Goal: Task Accomplishment & Management: Use online tool/utility

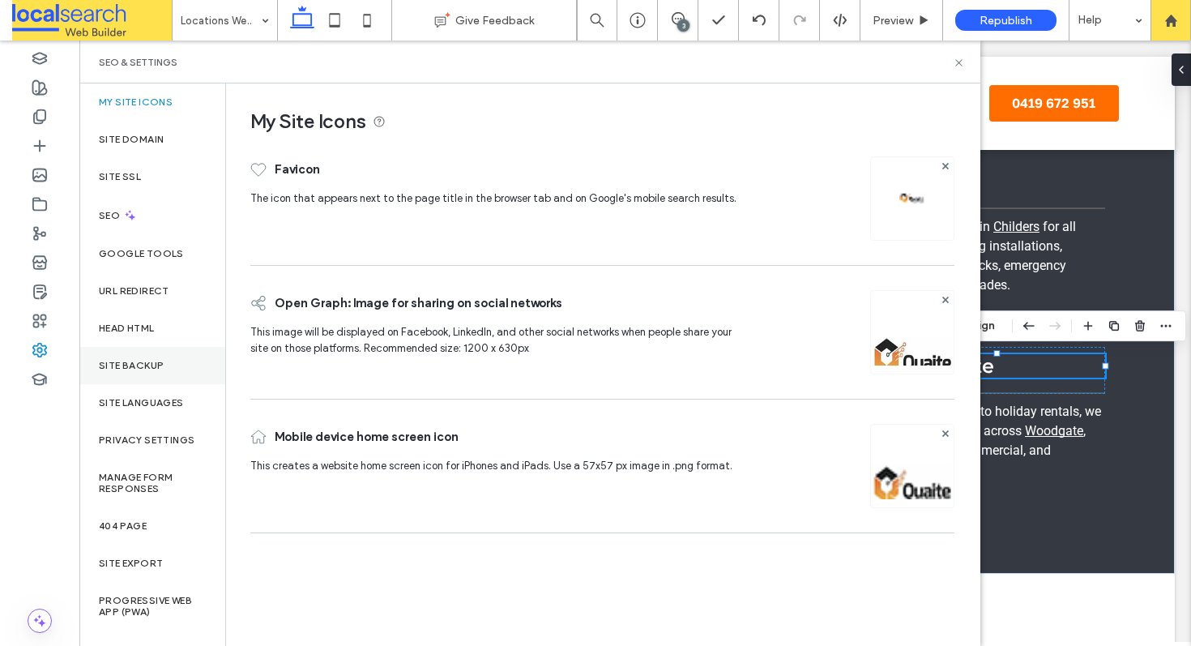
click at [133, 352] on div "Site Backup" at bounding box center [152, 365] width 146 height 37
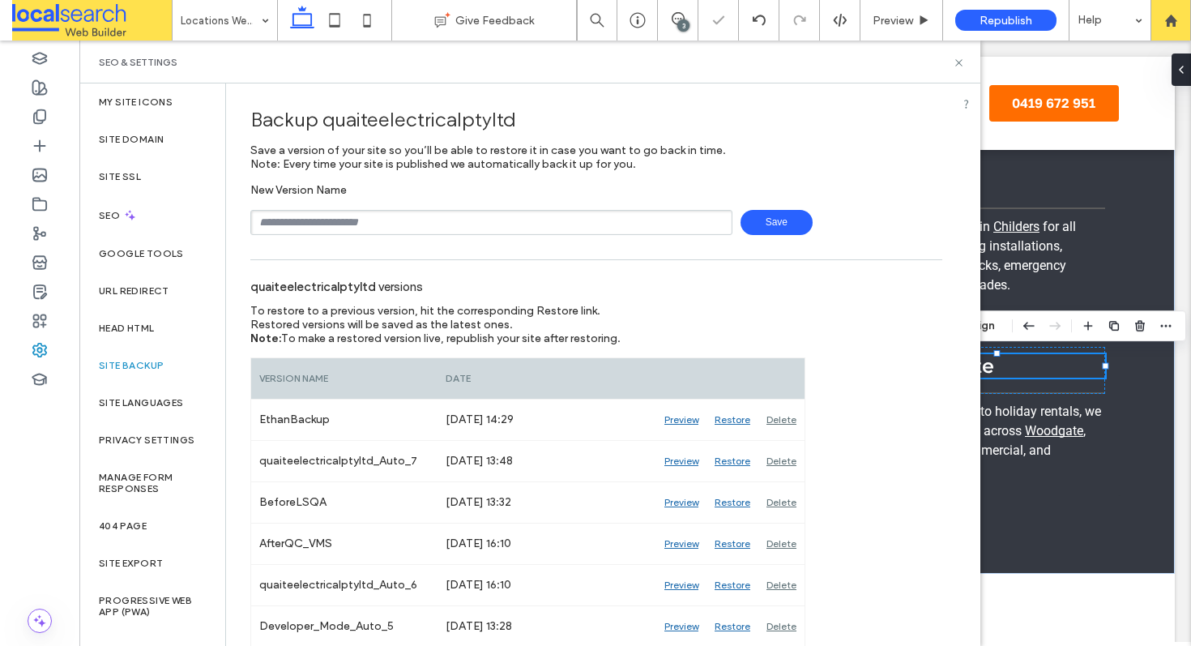
click at [479, 214] on input "text" at bounding box center [491, 222] width 482 height 25
type input "*******"
click at [957, 59] on icon at bounding box center [959, 63] width 12 height 12
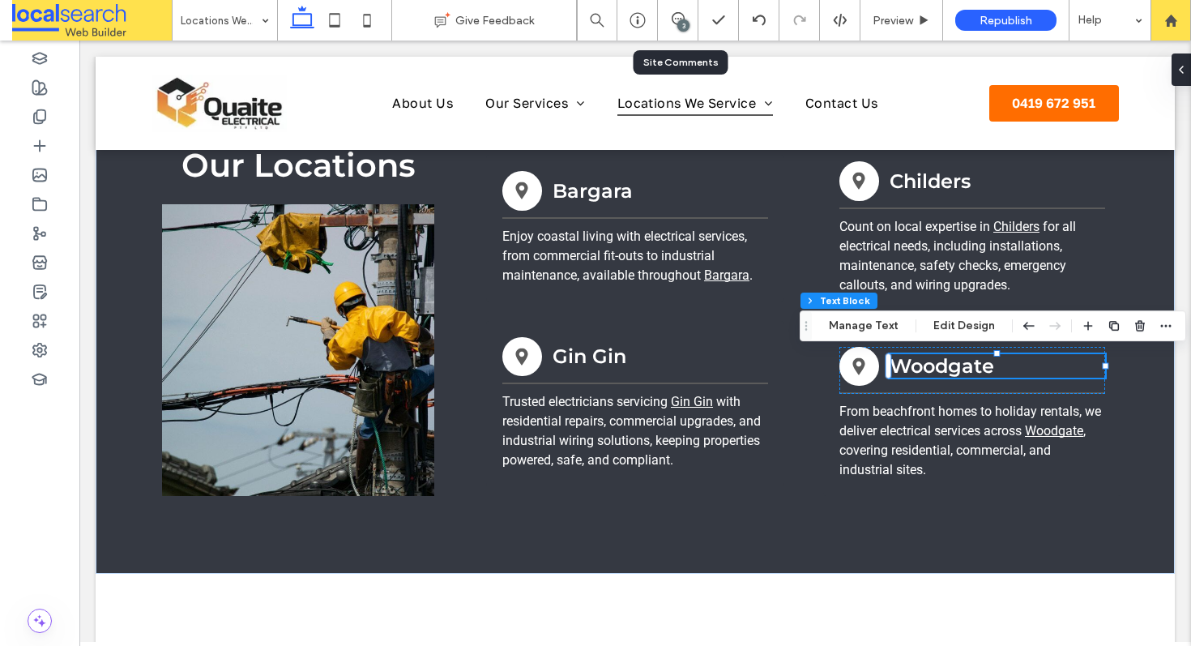
click at [672, 28] on div "3" at bounding box center [678, 20] width 41 height 41
click at [683, 15] on icon at bounding box center [678, 18] width 13 height 13
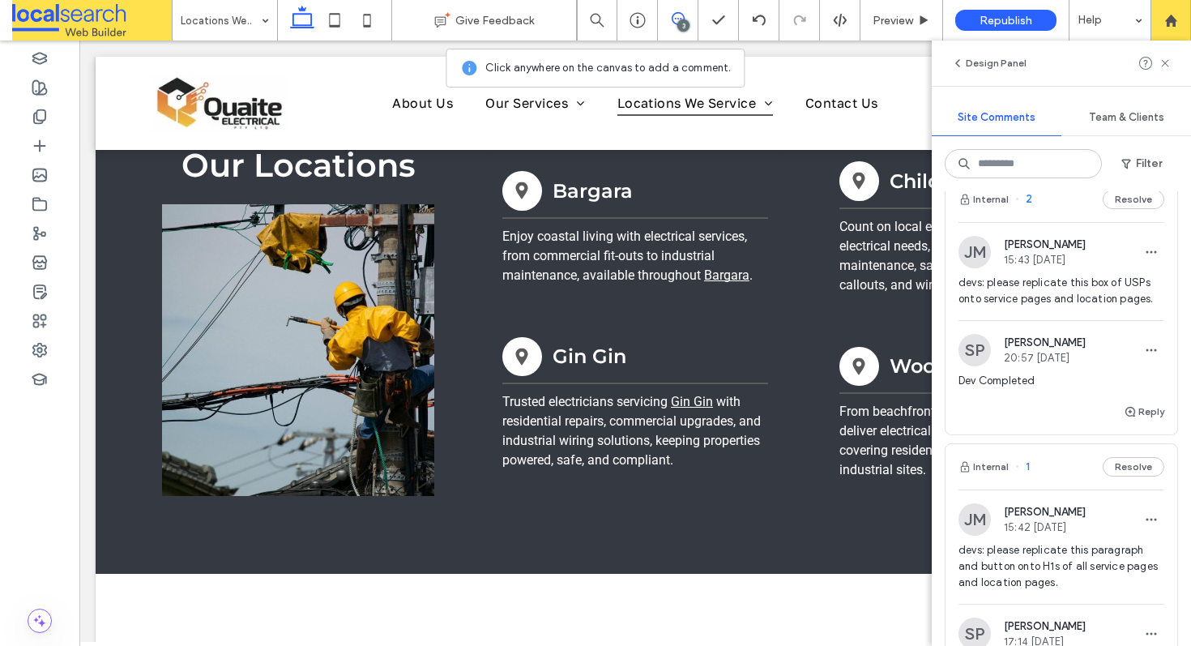
scroll to position [498, 0]
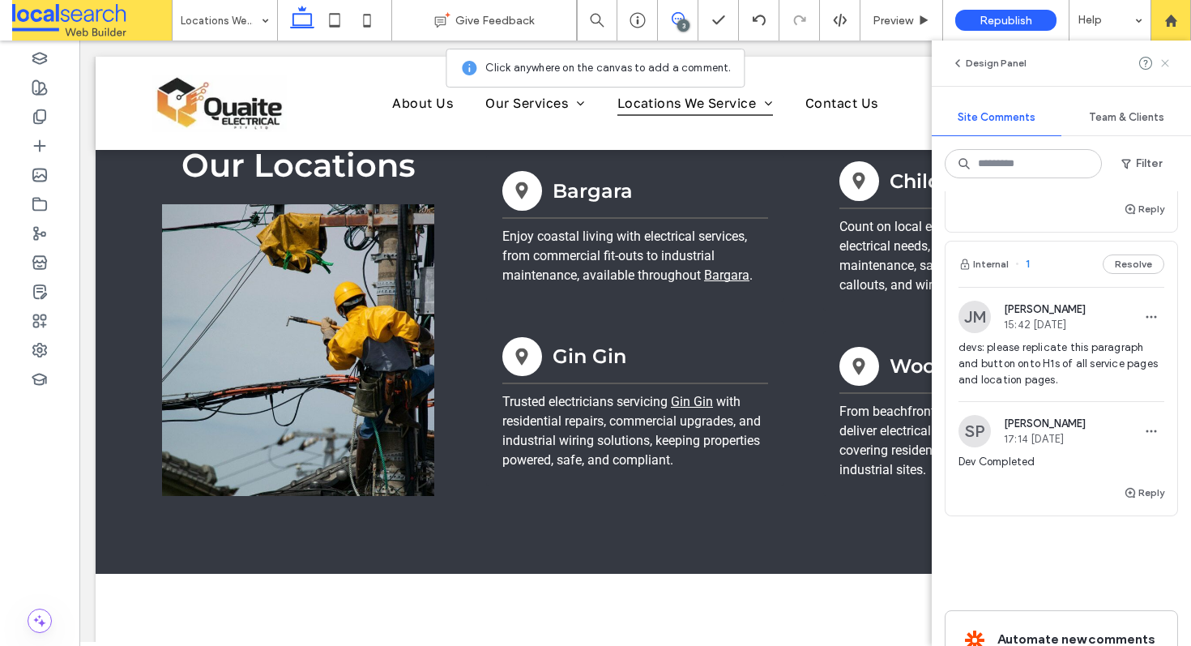
click at [1166, 66] on icon at bounding box center [1164, 63] width 13 height 13
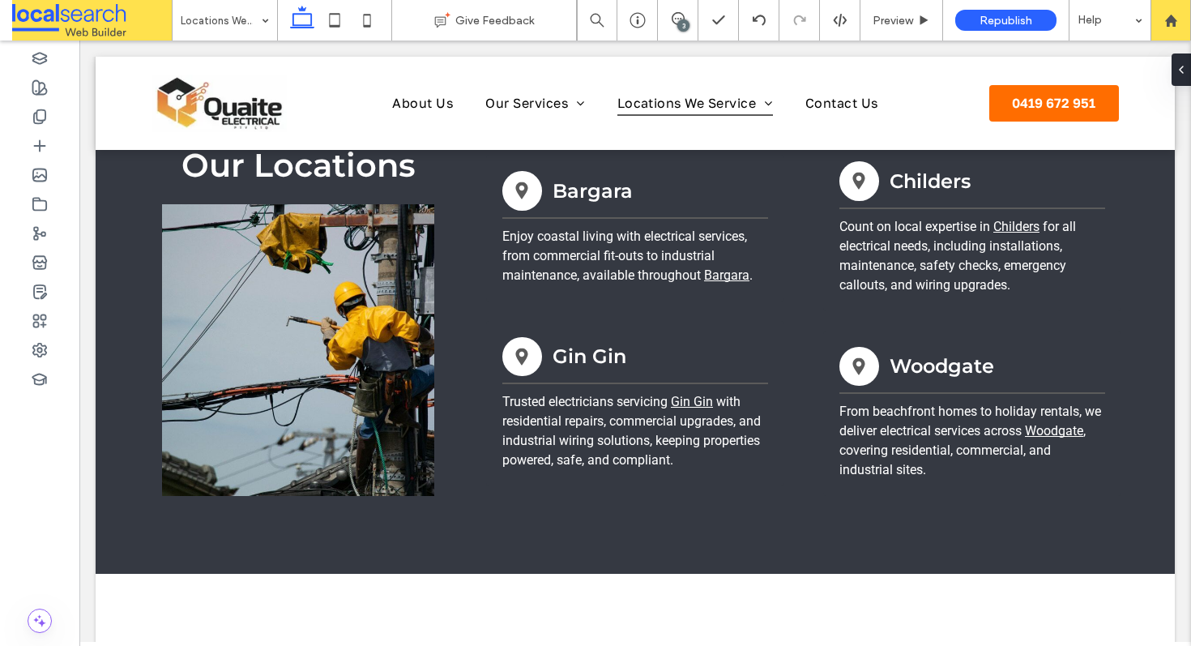
scroll to position [0, 0]
click at [27, 357] on div at bounding box center [39, 349] width 79 height 29
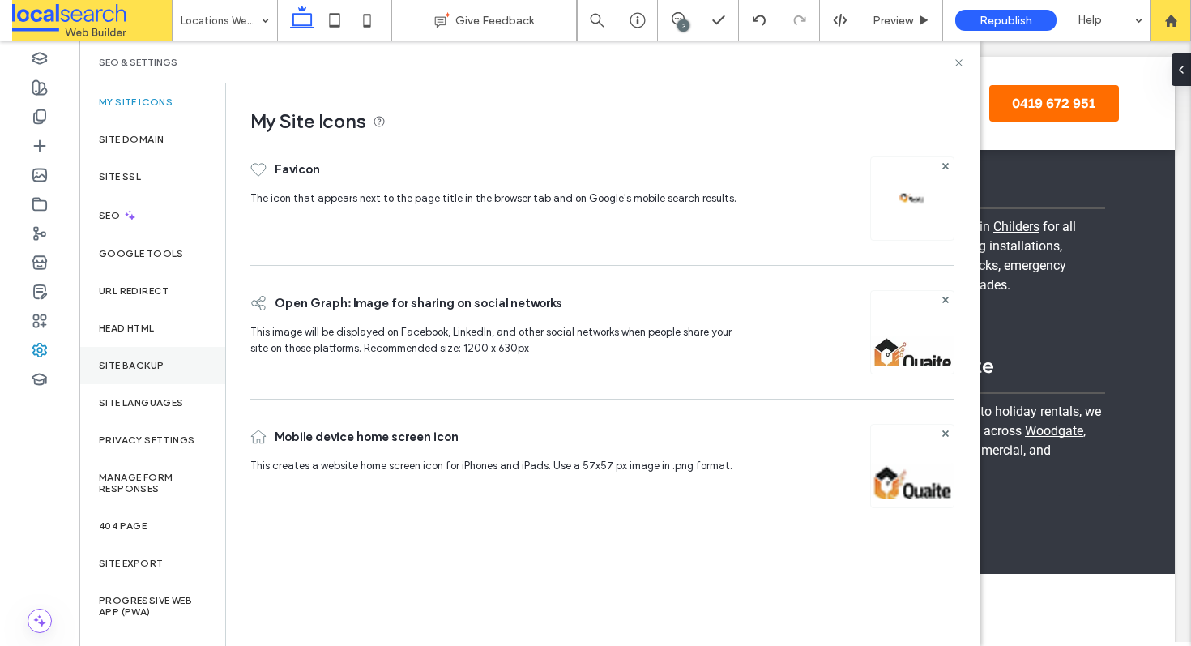
click at [153, 372] on div "Site Backup" at bounding box center [152, 365] width 146 height 37
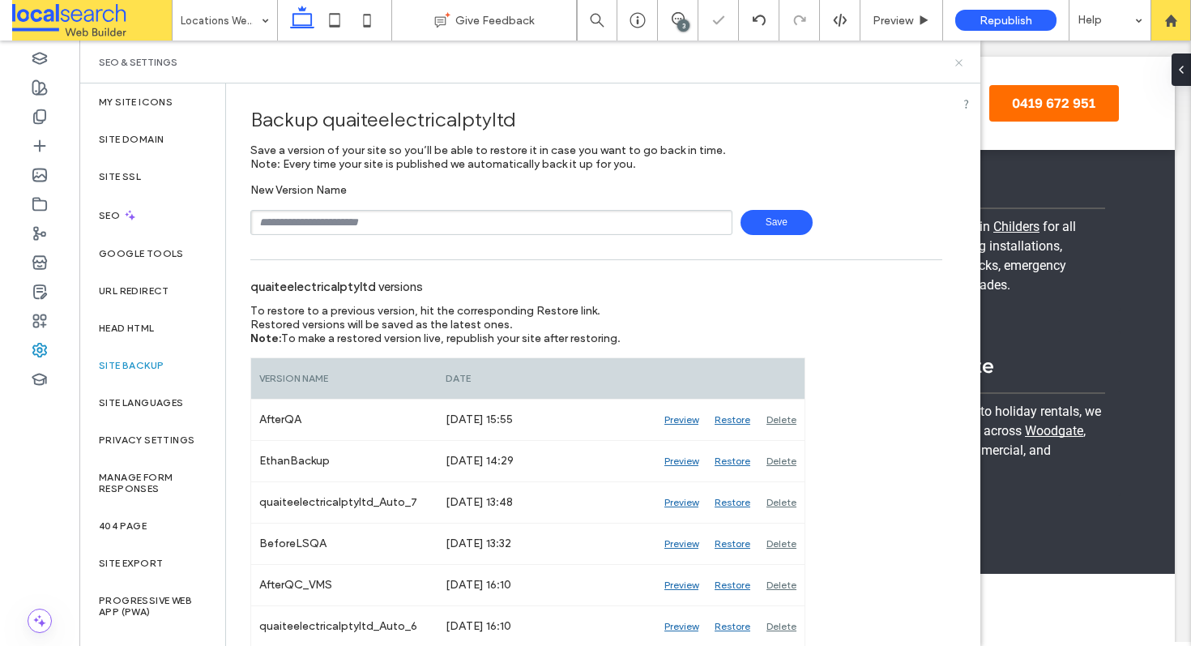
click at [958, 64] on icon at bounding box center [959, 63] width 12 height 12
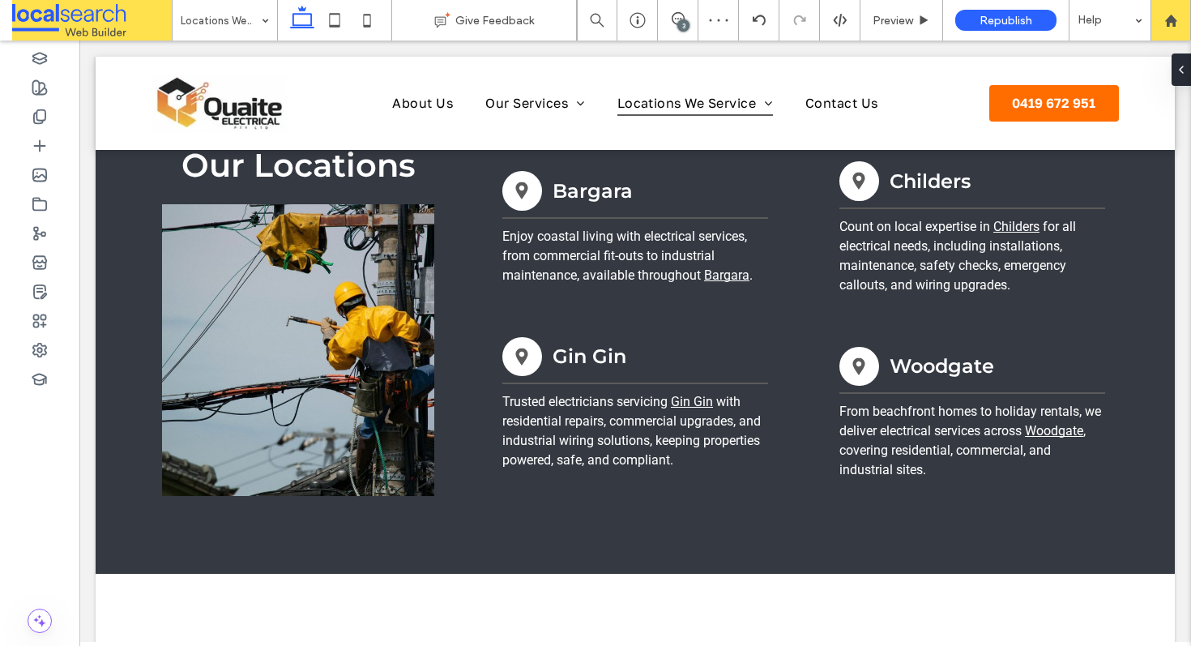
click at [679, 23] on div "3" at bounding box center [683, 25] width 12 height 12
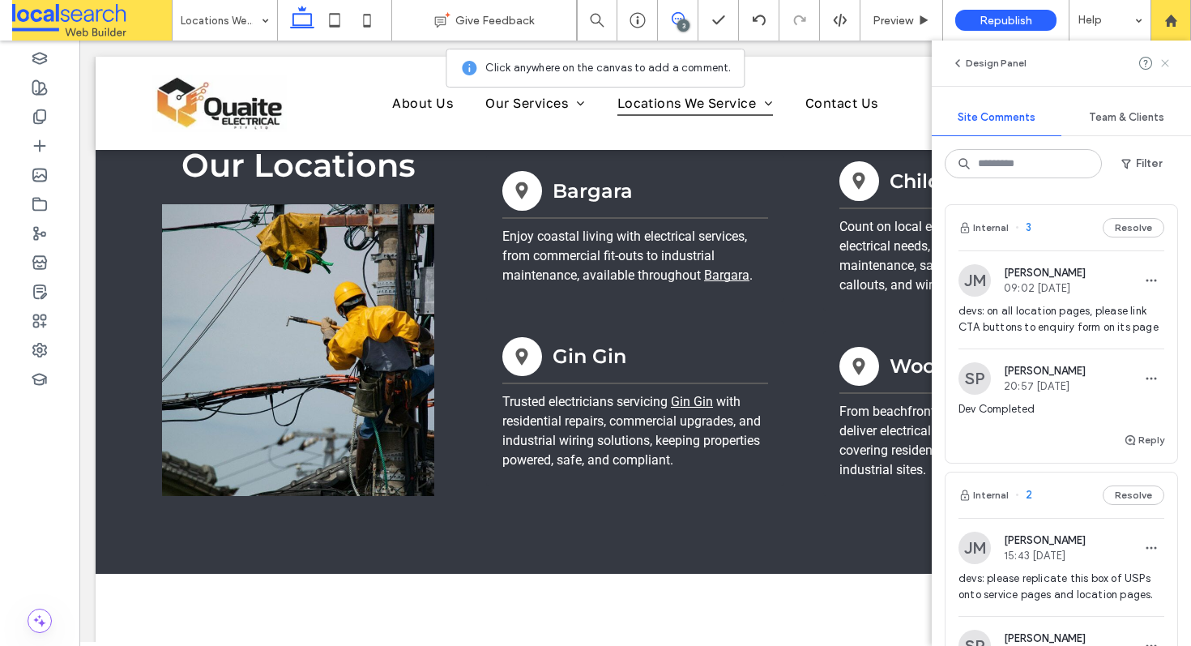
click at [1163, 61] on use at bounding box center [1164, 62] width 7 height 7
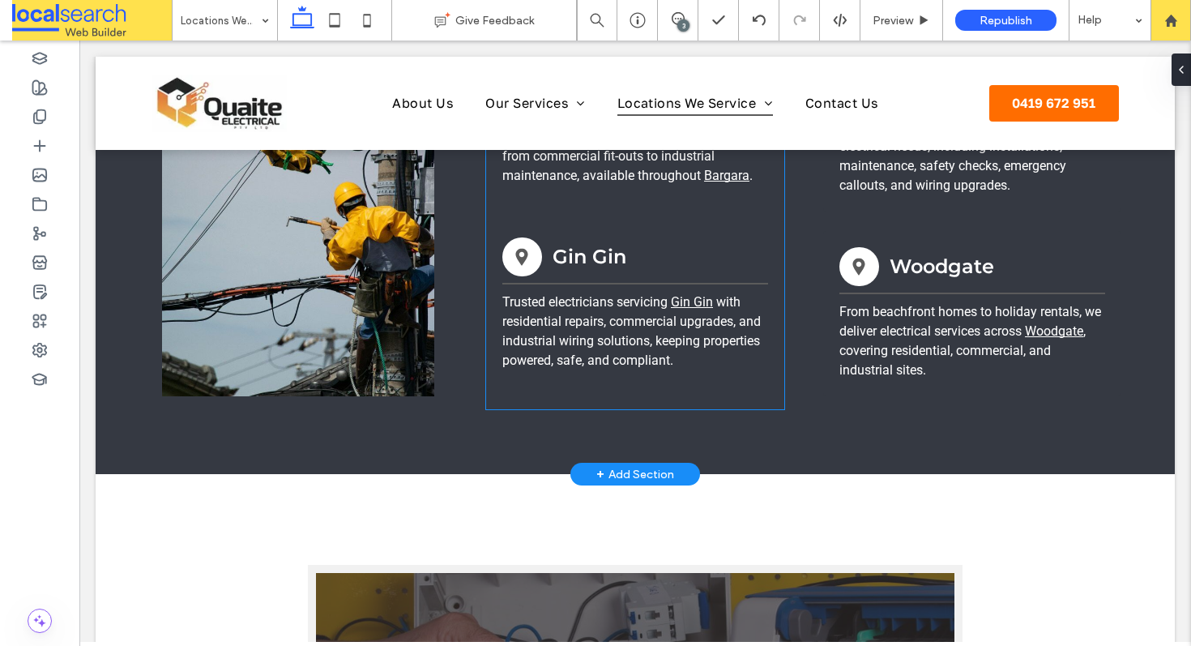
scroll to position [600, 0]
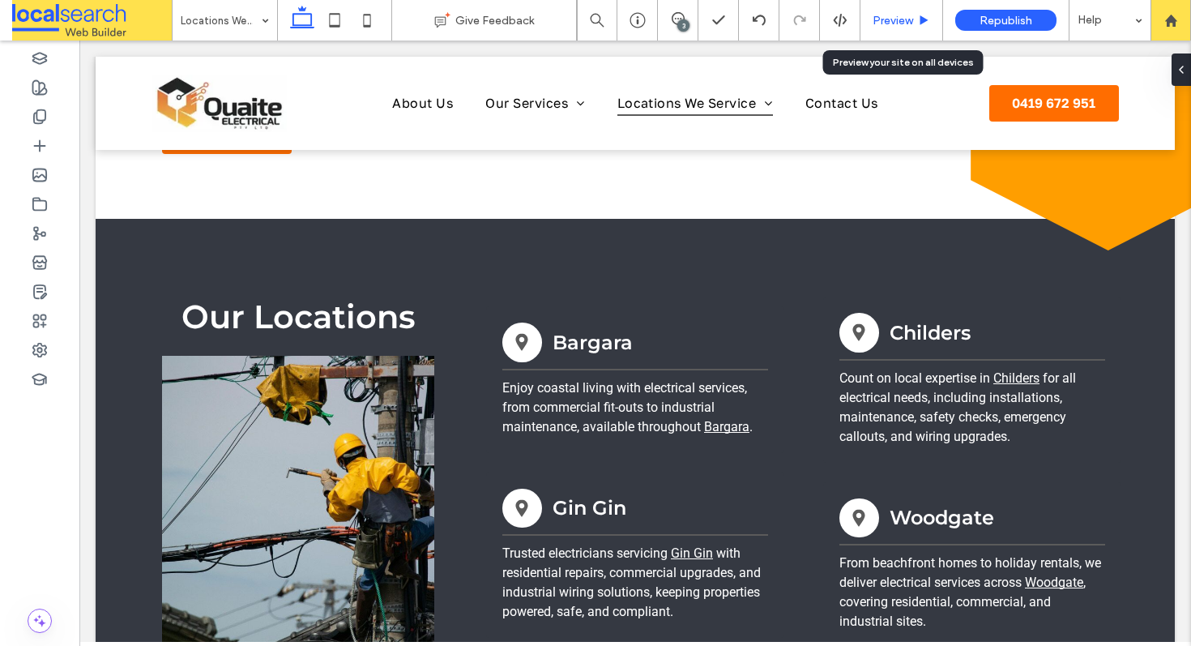
click at [907, 24] on span "Preview" at bounding box center [893, 21] width 41 height 14
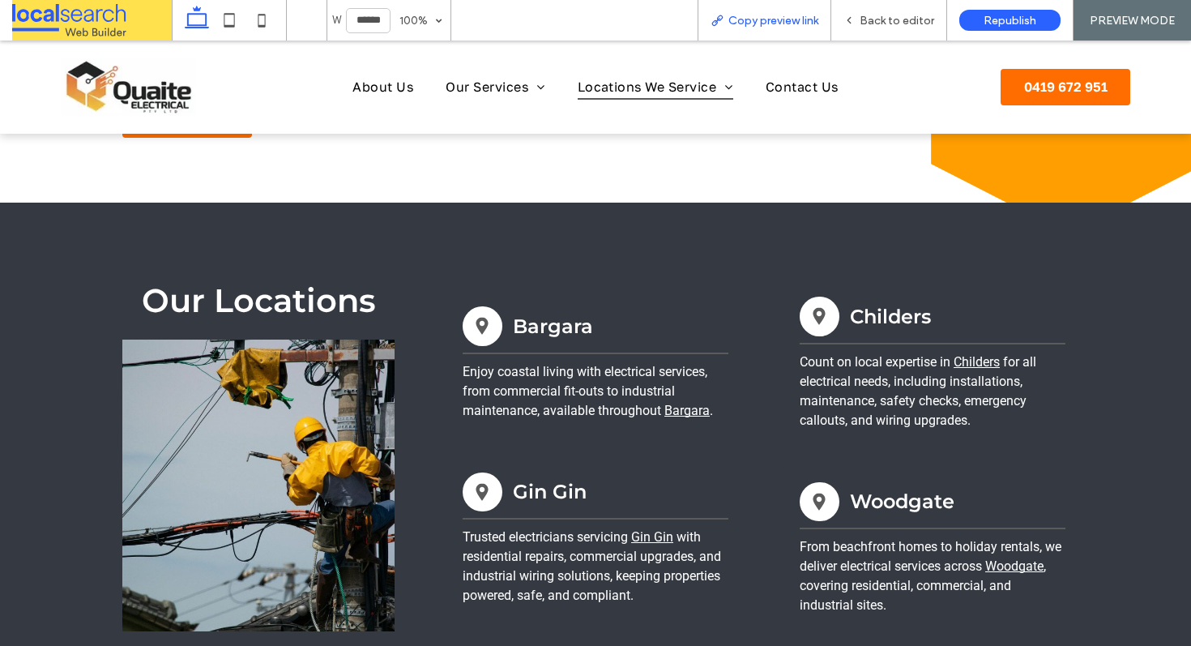
scroll to position [584, 0]
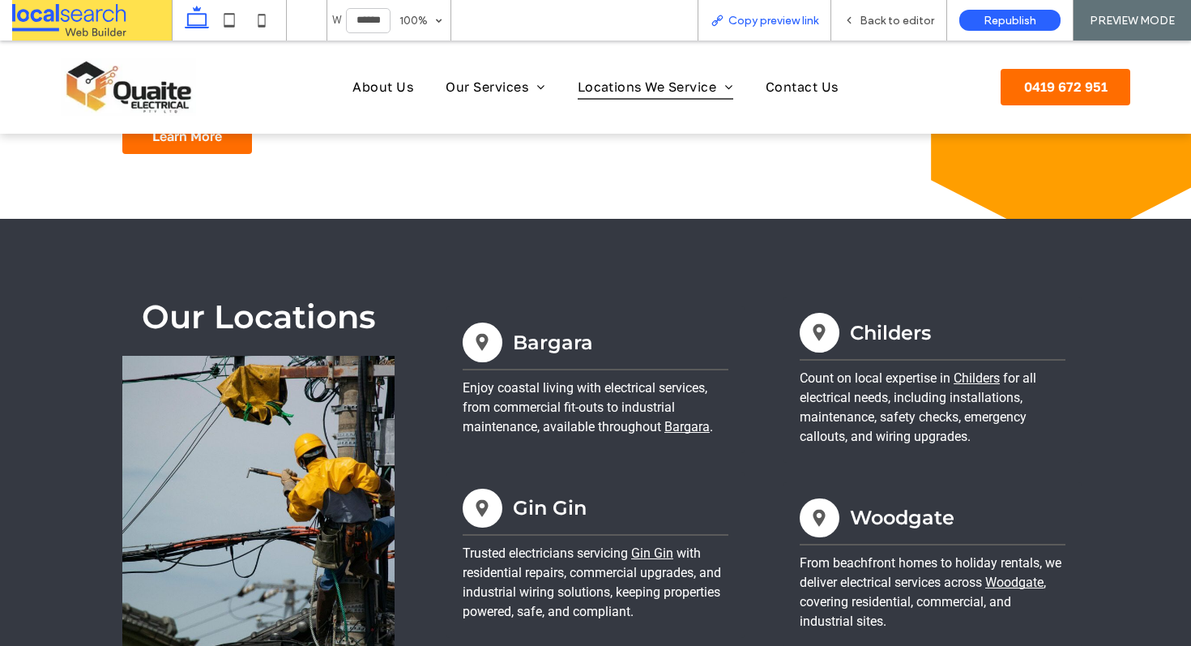
click at [758, 27] on span "Copy preview link" at bounding box center [773, 21] width 90 height 14
click at [883, 22] on span "Back to editor" at bounding box center [897, 21] width 75 height 14
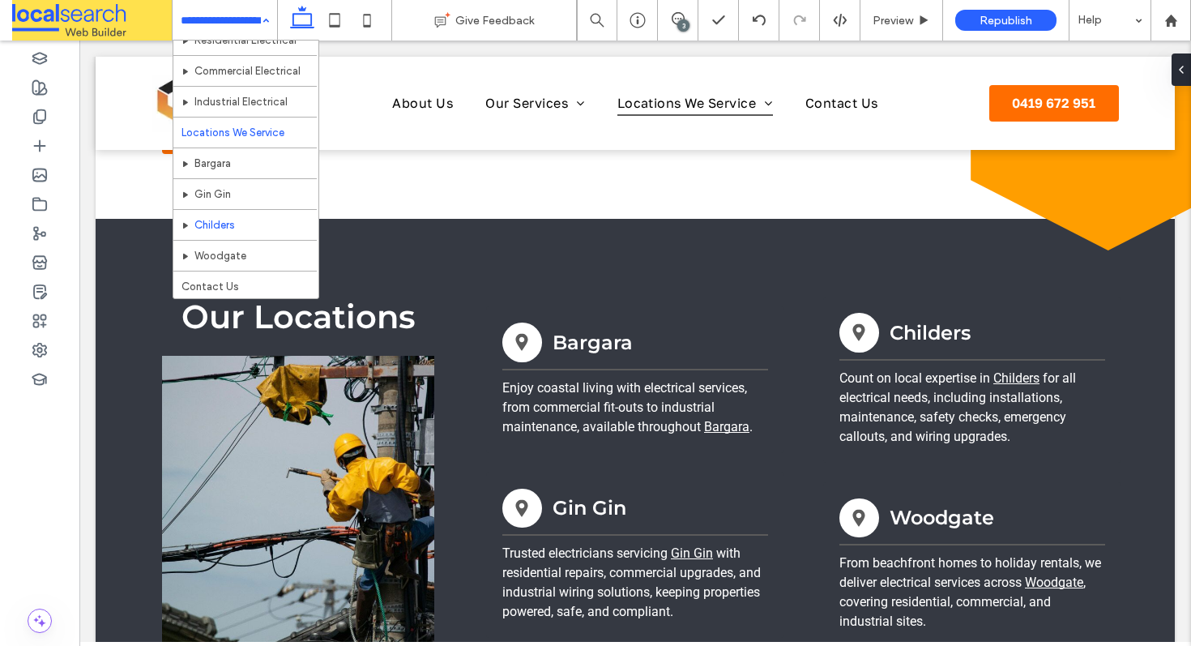
scroll to position [119, 0]
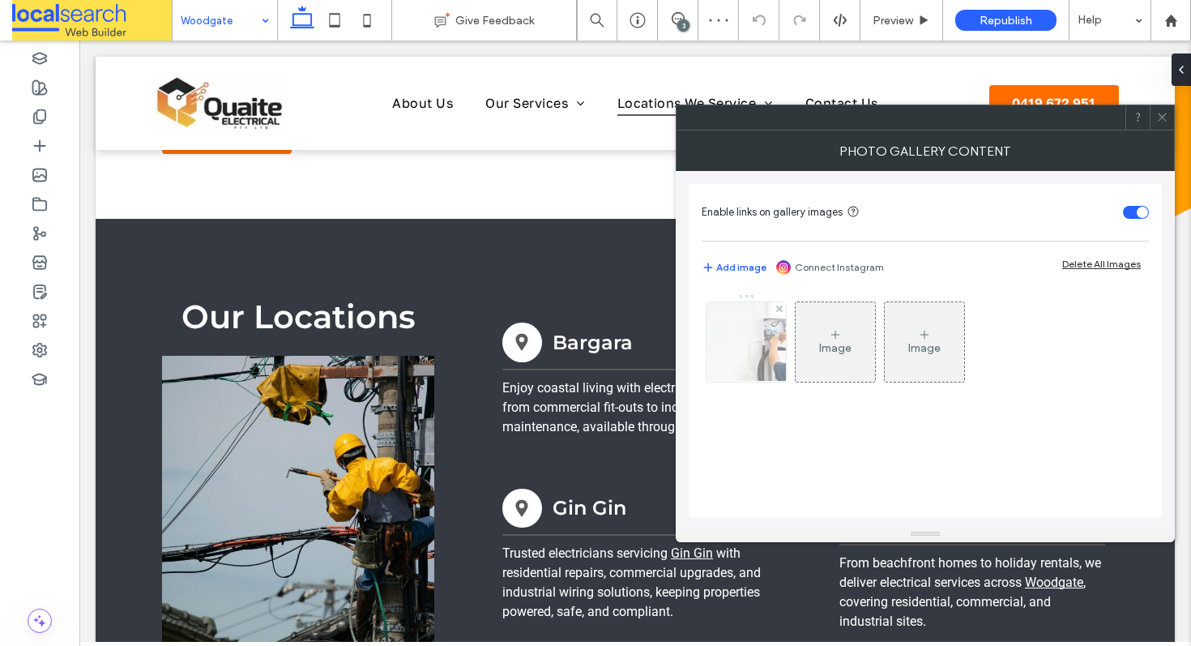
click at [753, 338] on img at bounding box center [746, 341] width 119 height 79
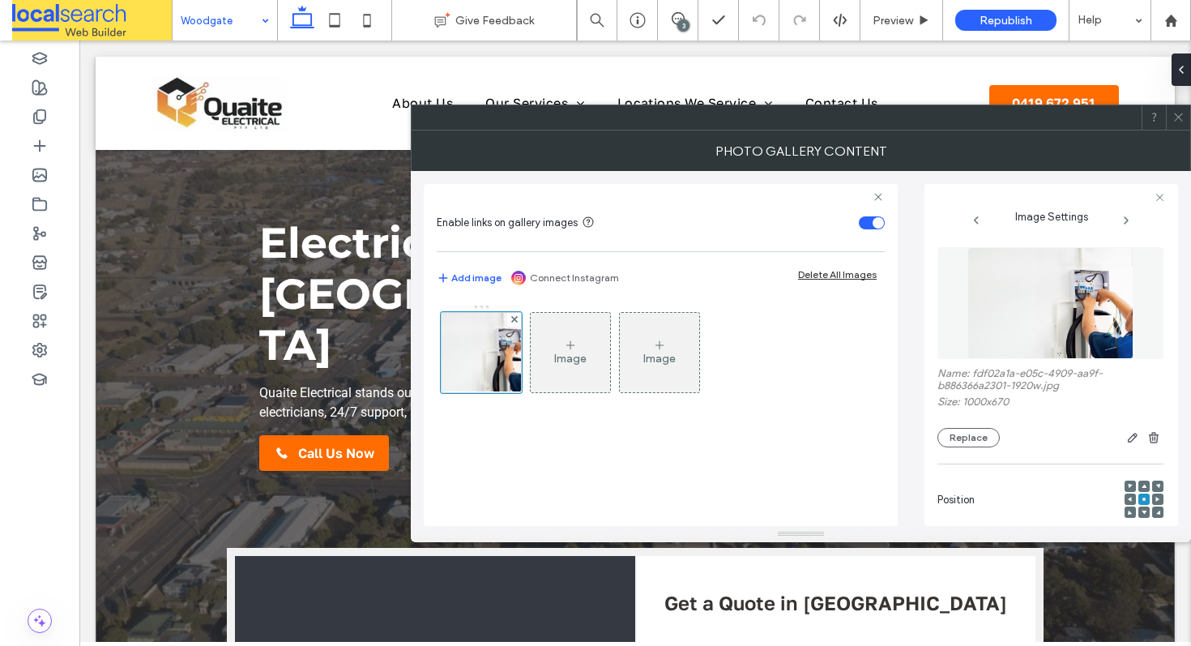
click at [1155, 498] on icon at bounding box center [1157, 499] width 5 height 5
click at [1175, 122] on icon at bounding box center [1178, 117] width 12 height 12
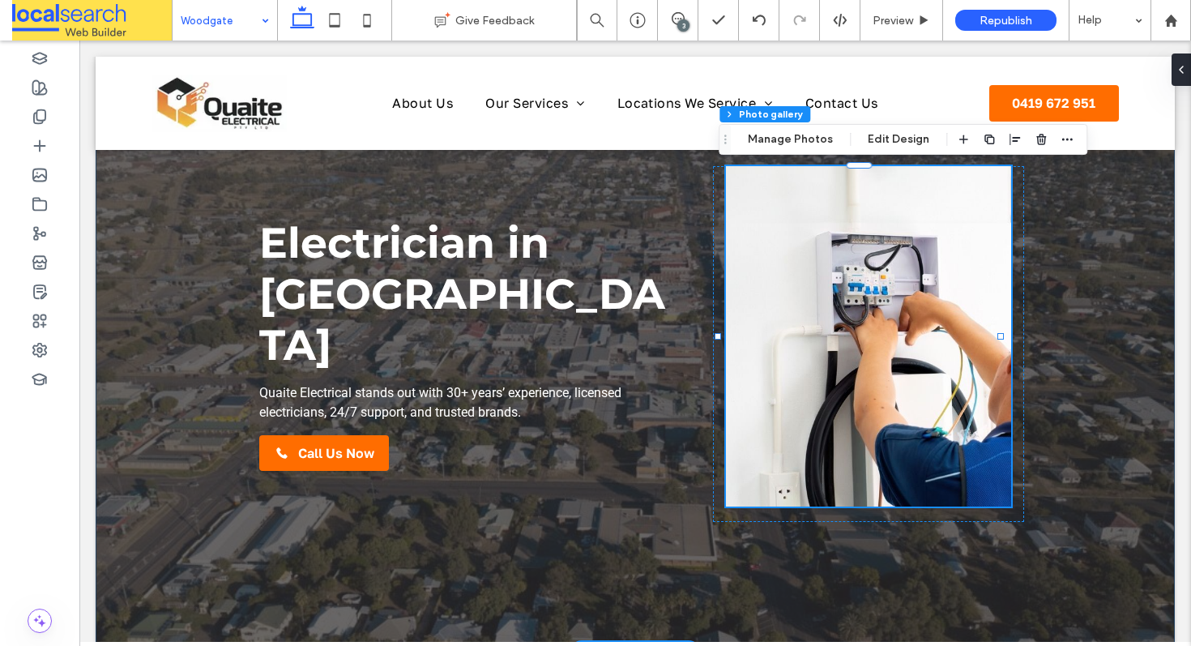
click at [1093, 260] on div "Electrician in Woodgate Quaite Electrical stands out with 30+ years’ experience…" at bounding box center [635, 352] width 1079 height 599
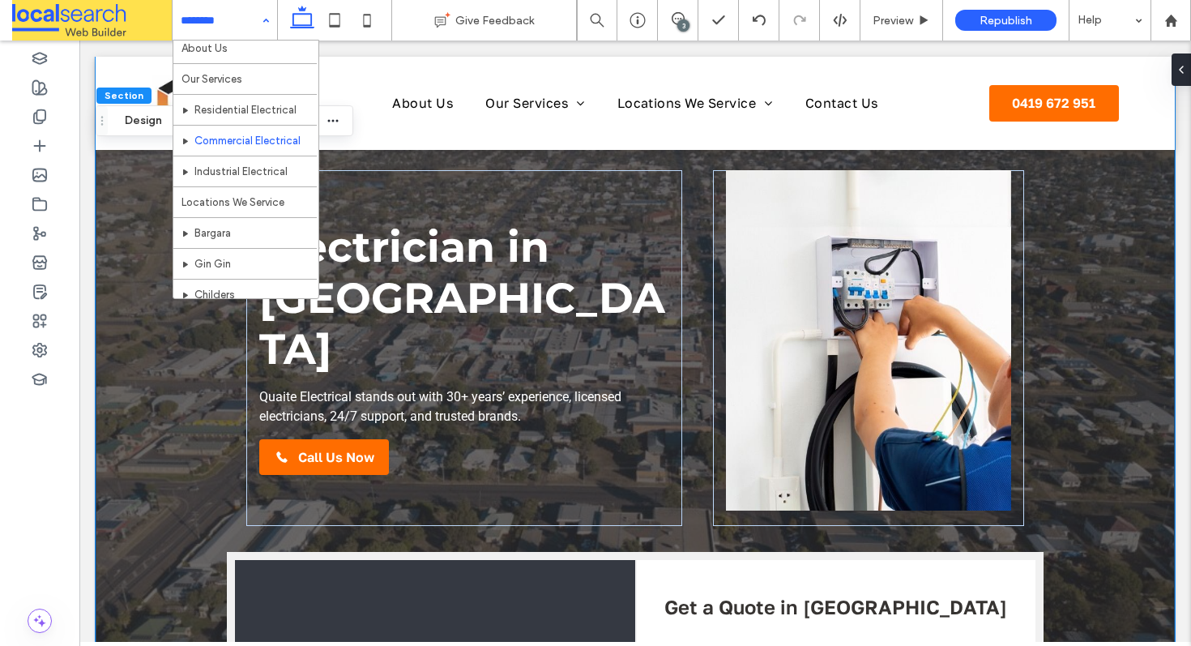
scroll to position [119, 0]
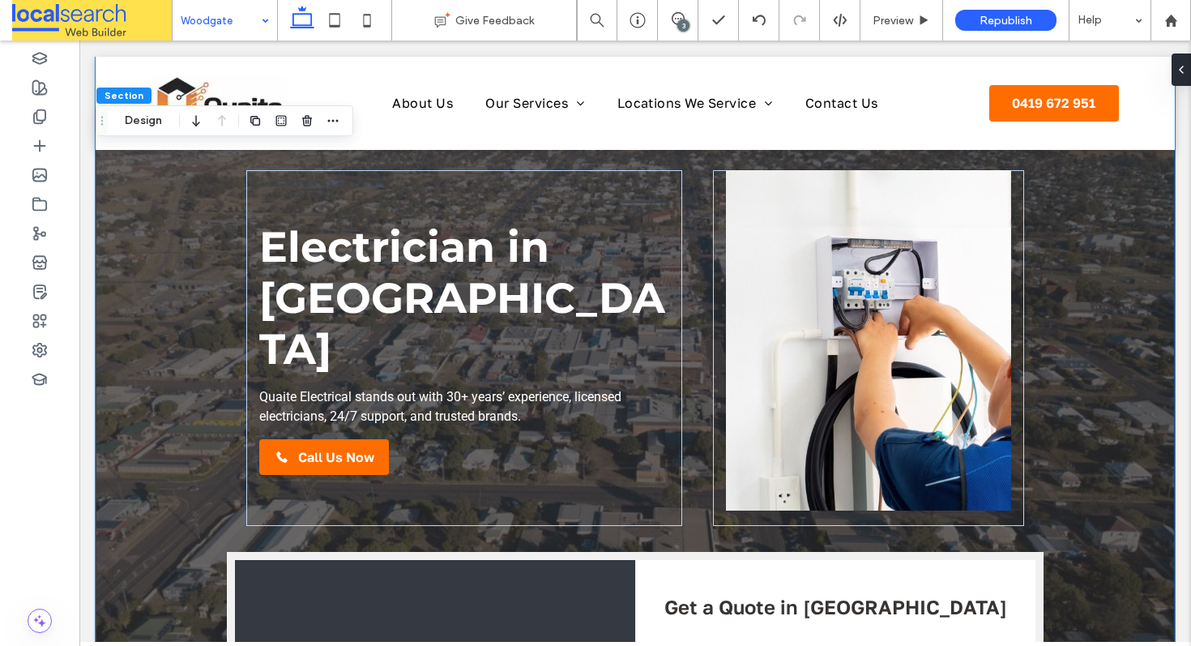
click at [261, 18] on div "Woodgate" at bounding box center [225, 20] width 105 height 41
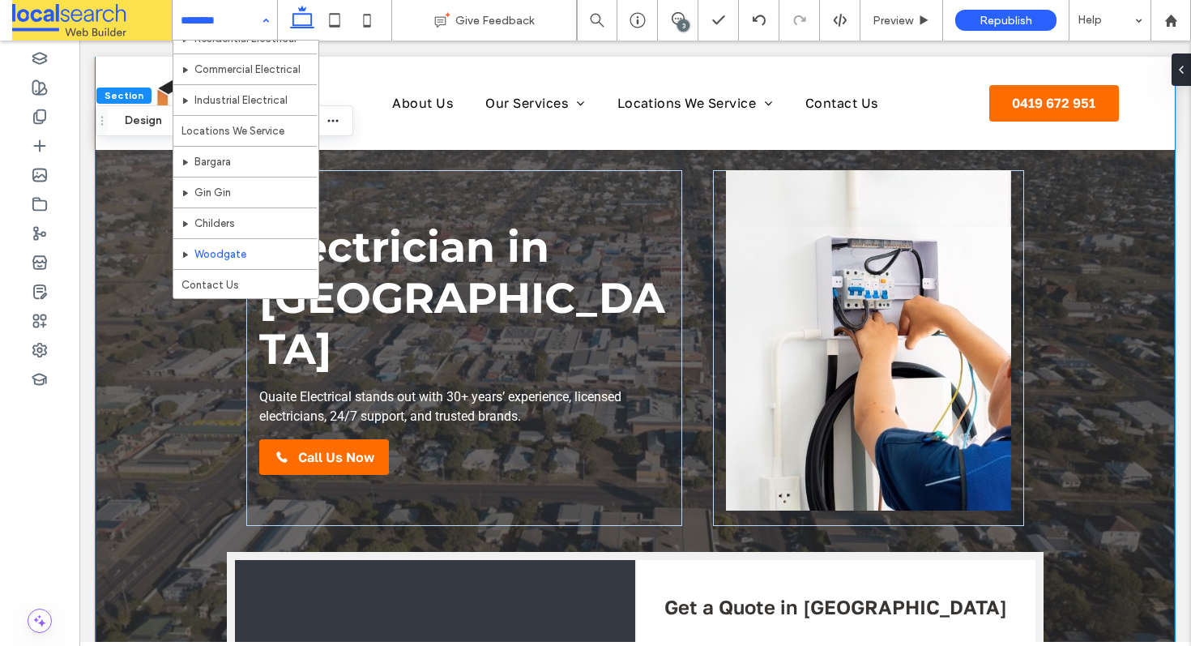
click at [268, 13] on div "Home About Us Our Services Residential Electrical Commercial Electrical Industr…" at bounding box center [225, 20] width 105 height 41
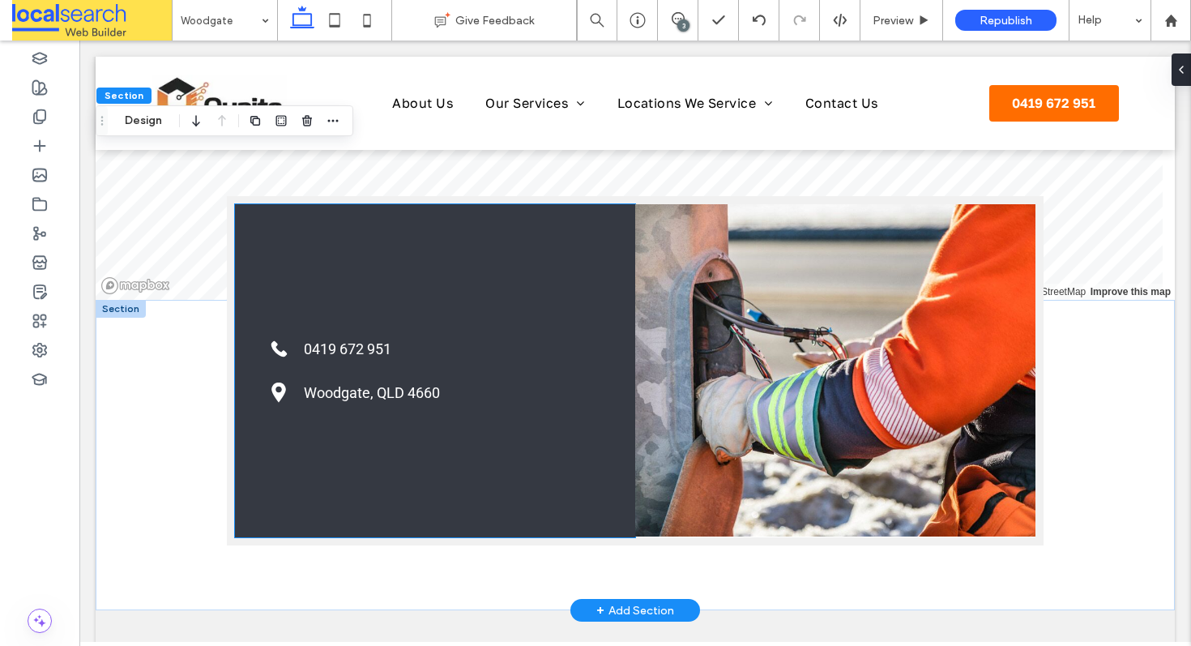
scroll to position [1492, 0]
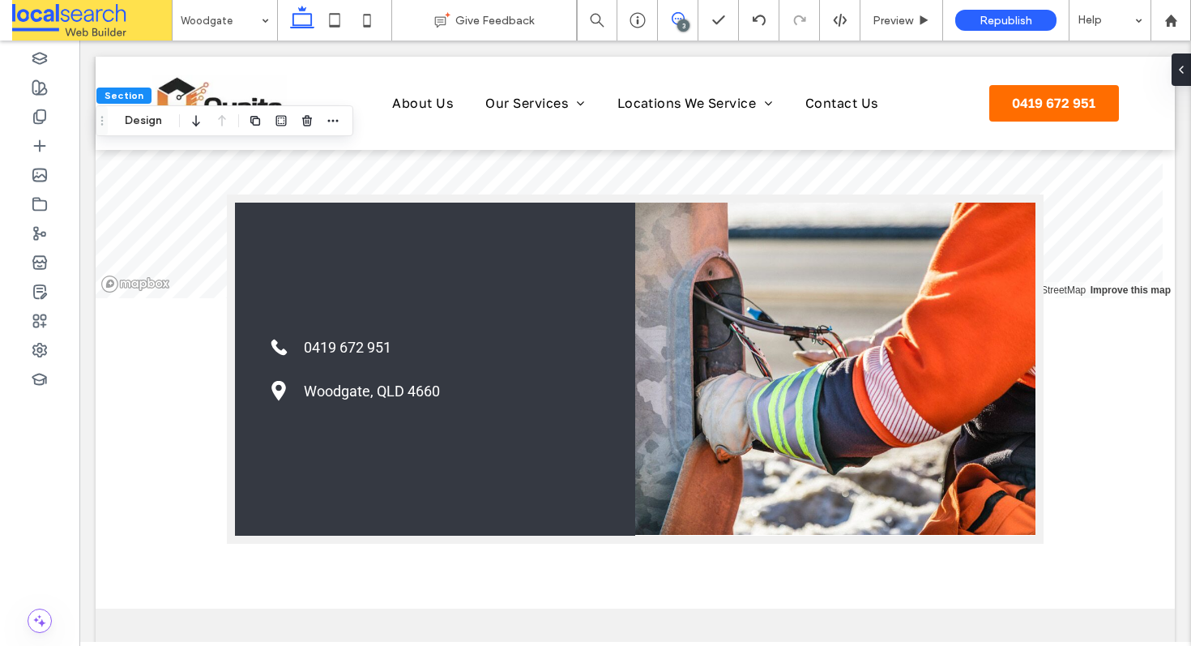
click at [677, 13] on icon at bounding box center [678, 18] width 13 height 13
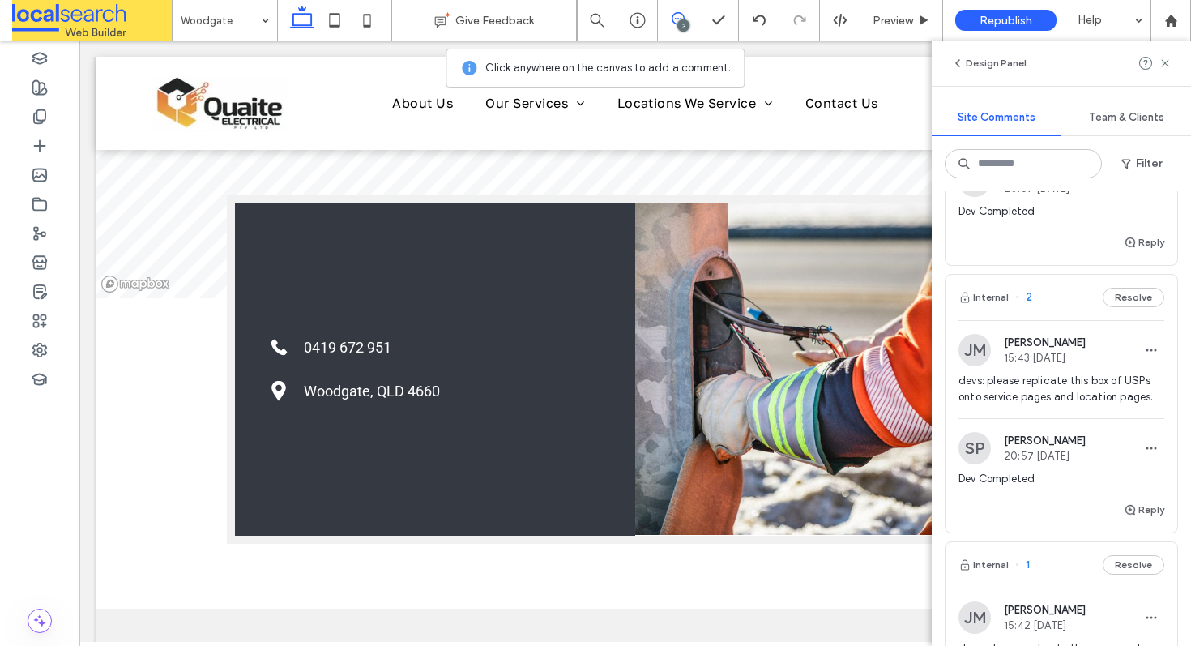
scroll to position [428, 0]
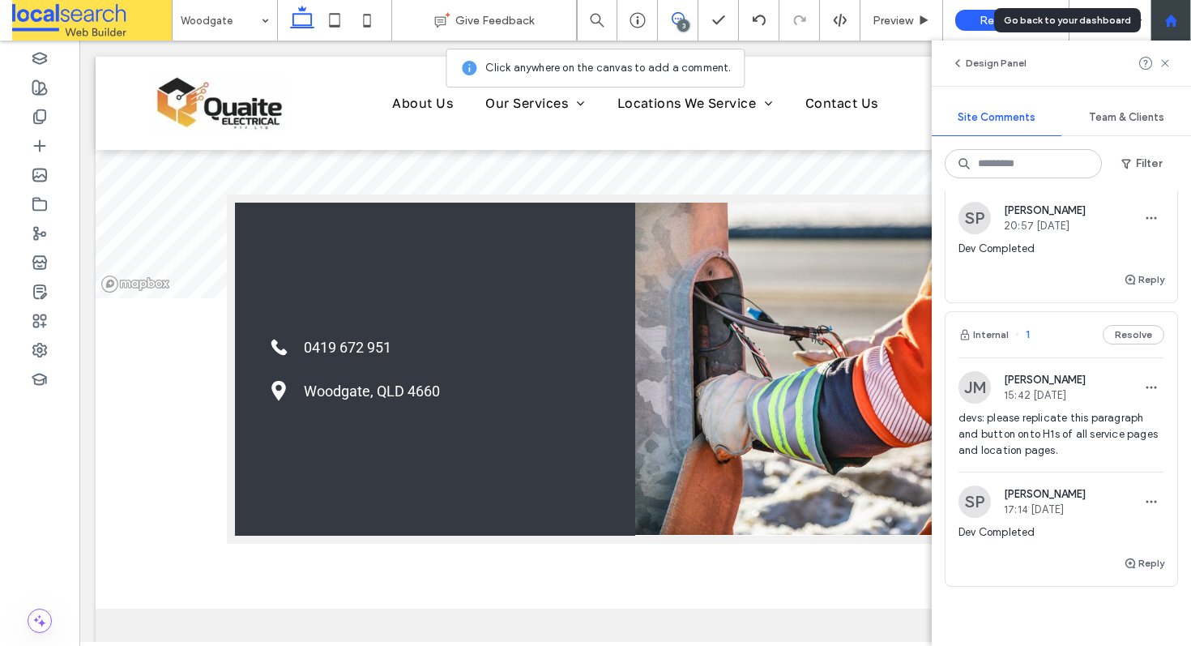
click at [1170, 10] on div at bounding box center [1170, 20] width 41 height 41
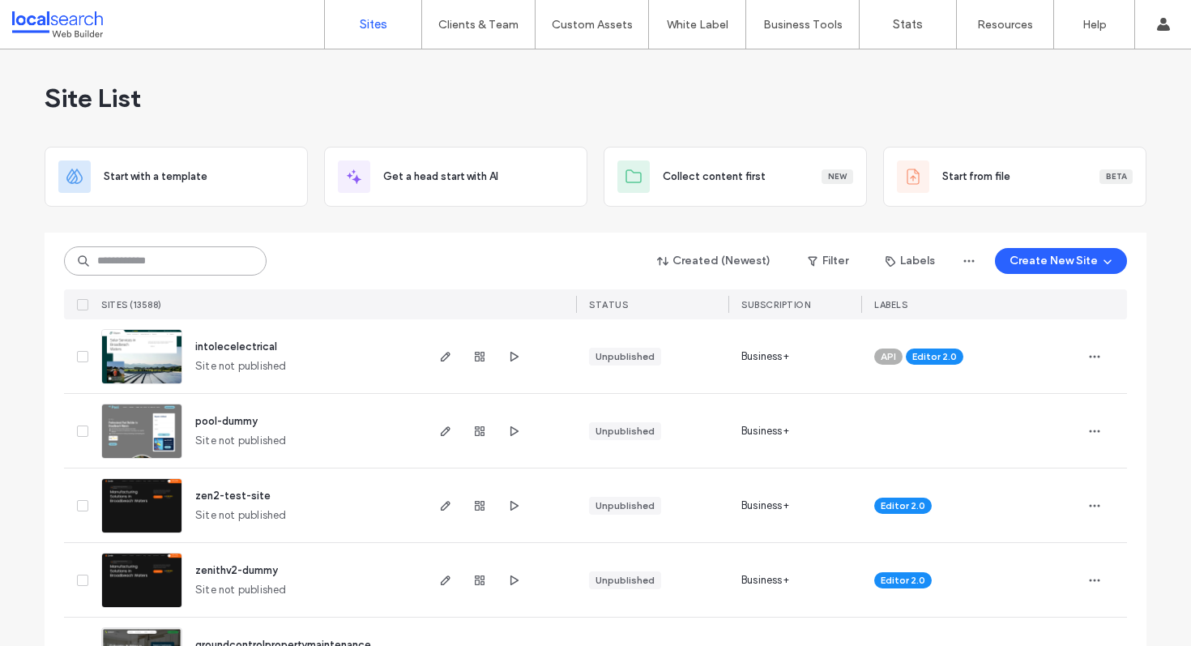
click at [124, 265] on input at bounding box center [165, 260] width 203 height 29
paste input "********"
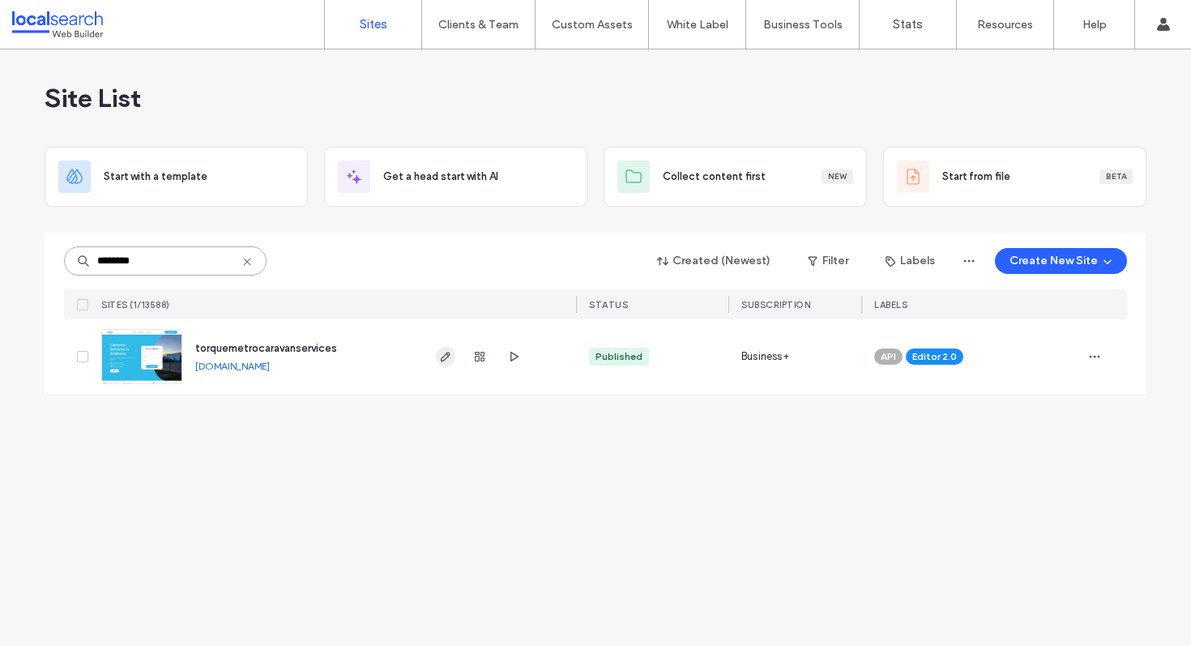
type input "********"
click at [446, 356] on icon "button" at bounding box center [445, 356] width 13 height 13
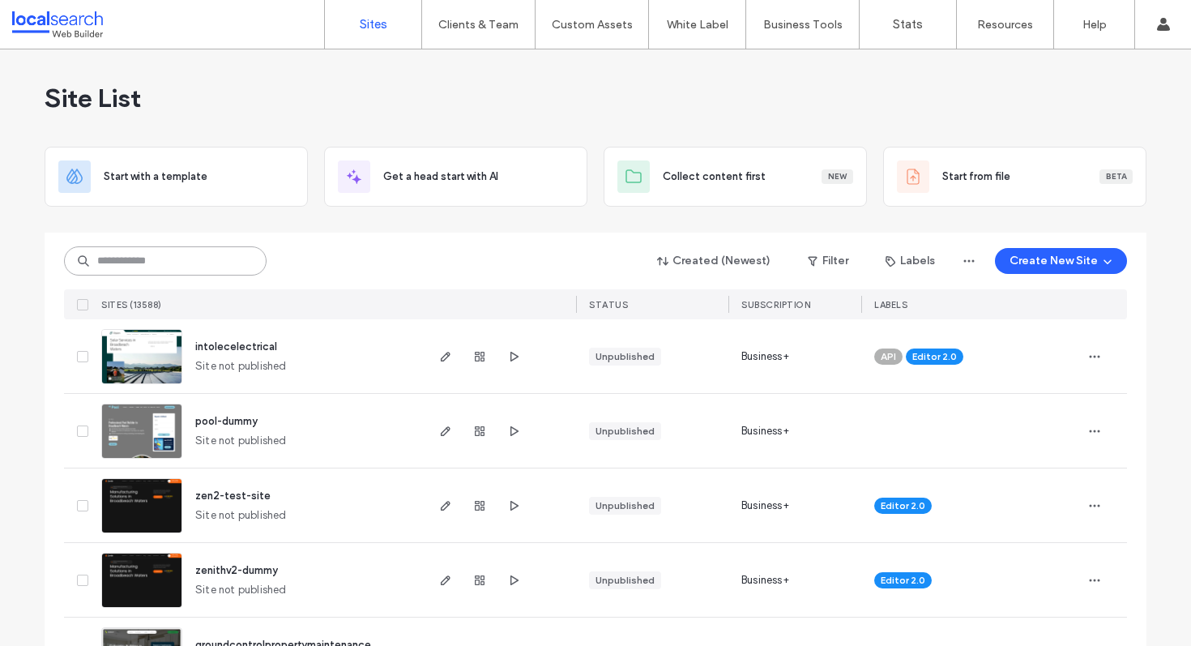
click at [204, 258] on input at bounding box center [165, 260] width 203 height 29
paste input "********"
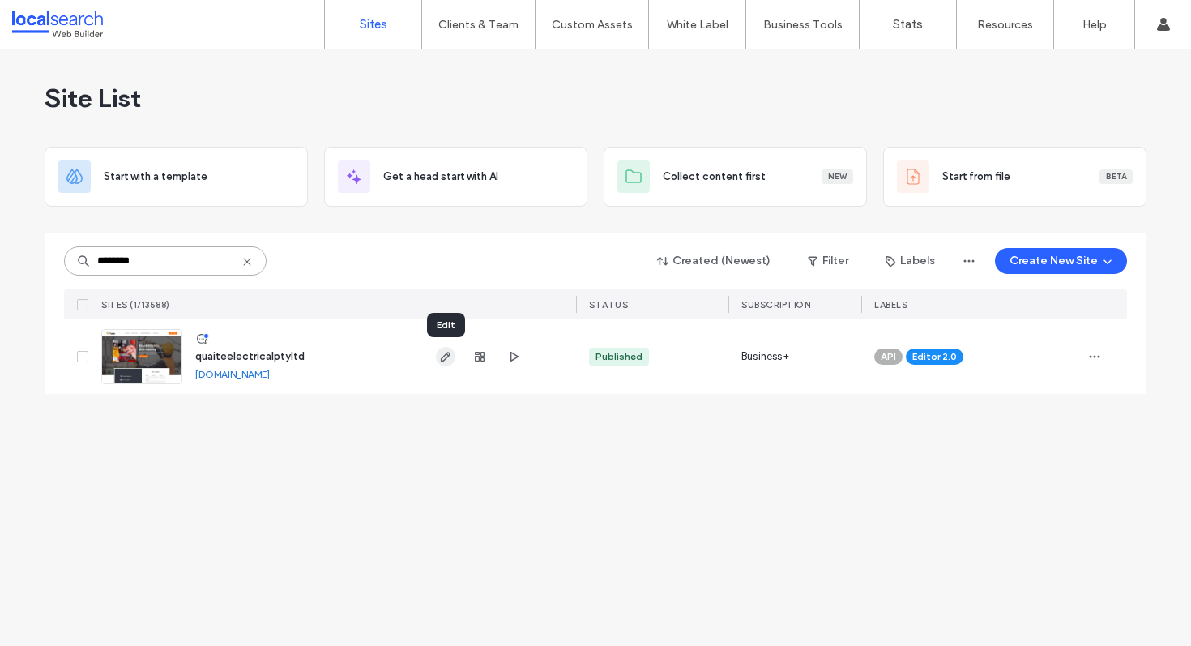
type input "********"
click at [446, 357] on use "button" at bounding box center [446, 357] width 10 height 10
